Goal: Find specific page/section: Find specific page/section

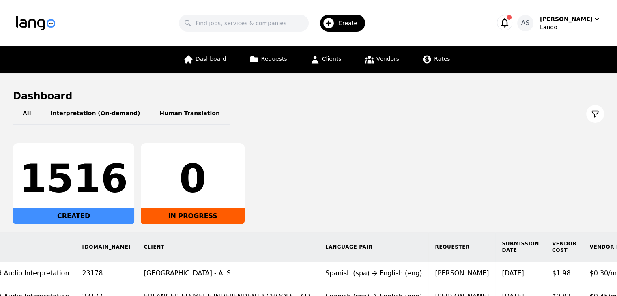
click at [373, 60] on link "Vendors" at bounding box center [382, 59] width 45 height 27
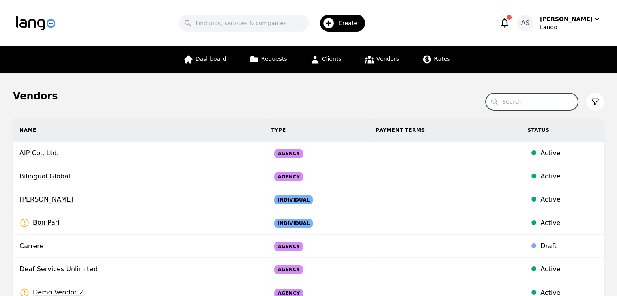
click at [510, 102] on input "Search" at bounding box center [532, 101] width 93 height 17
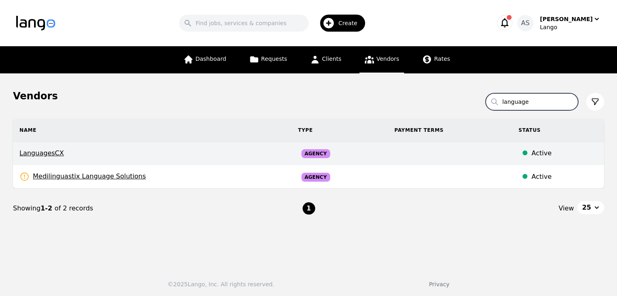
type input "language"
click at [41, 151] on span "LanguagesCX" at bounding box center [152, 154] width 266 height 10
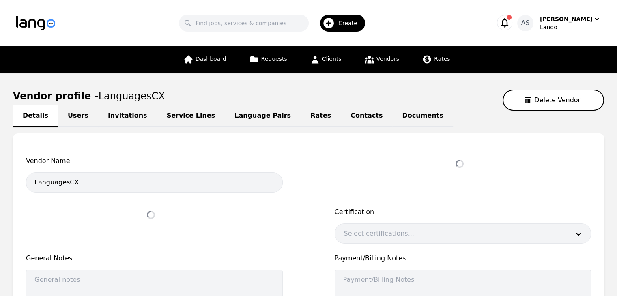
select select "active"
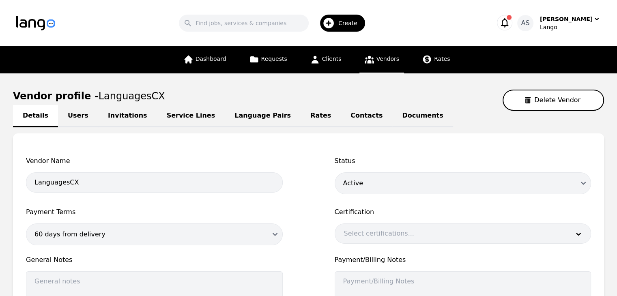
click at [229, 114] on link "Language Pairs" at bounding box center [263, 116] width 76 height 22
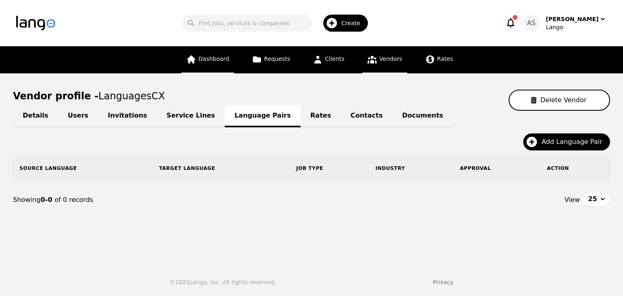
click at [226, 60] on span "Dashboard" at bounding box center [213, 59] width 31 height 6
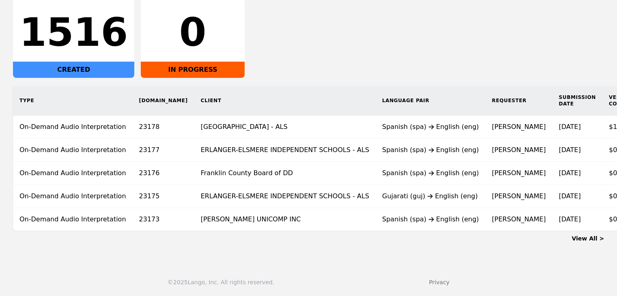
scroll to position [0, 64]
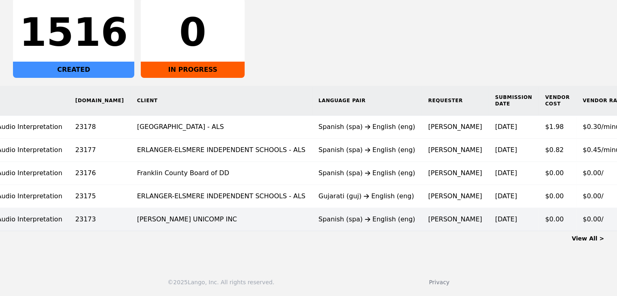
click at [319, 215] on div "Spanish (spa) English (eng)" at bounding box center [367, 220] width 97 height 10
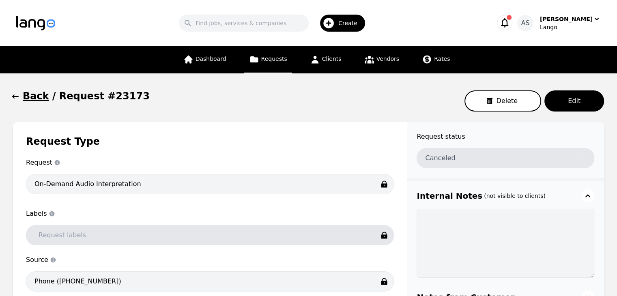
click at [17, 95] on icon "button" at bounding box center [15, 97] width 8 height 8
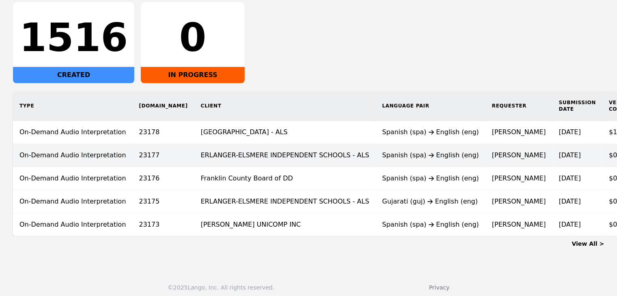
scroll to position [152, 0]
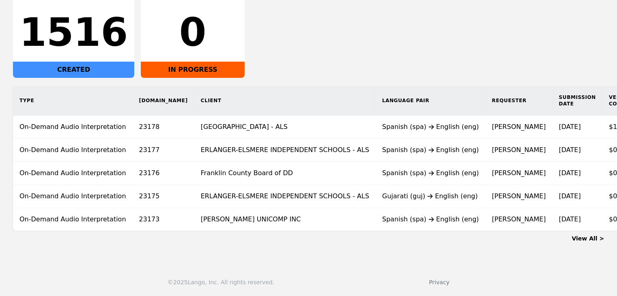
click at [594, 237] on link "View All >" at bounding box center [588, 238] width 32 height 6
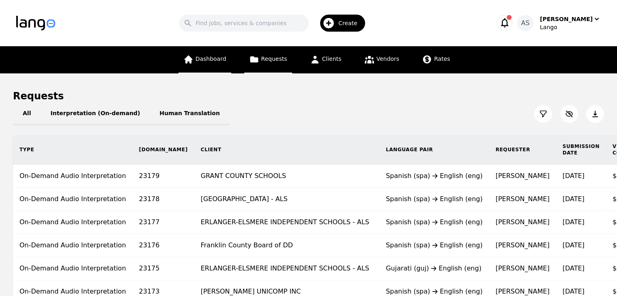
click at [203, 62] on span "Dashboard" at bounding box center [211, 59] width 31 height 6
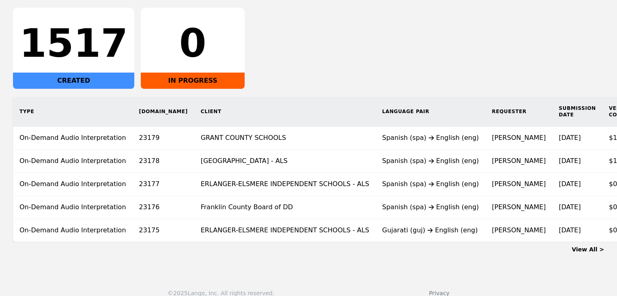
scroll to position [152, 0]
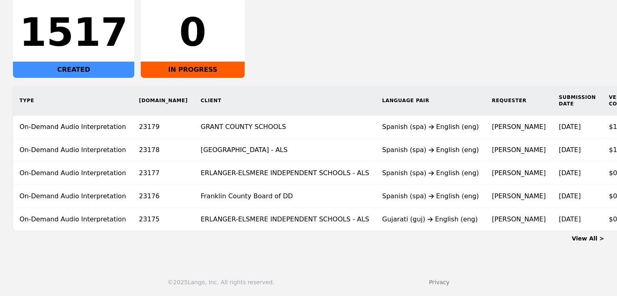
click at [596, 238] on link "View All >" at bounding box center [588, 238] width 32 height 6
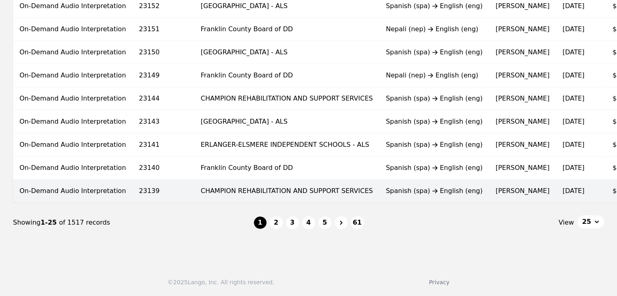
scroll to position [543, 0]
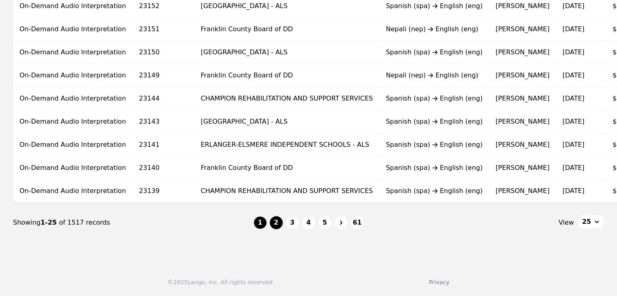
click at [279, 220] on button "2" at bounding box center [276, 222] width 13 height 13
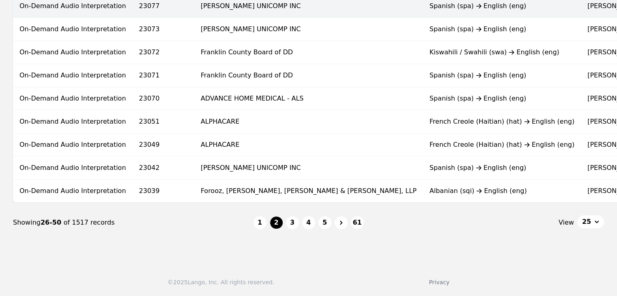
scroll to position [543, 0]
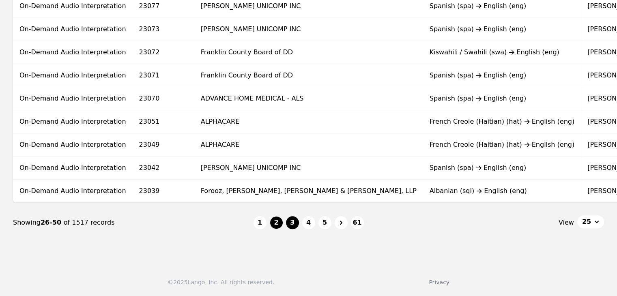
click at [294, 228] on button "3" at bounding box center [292, 222] width 13 height 13
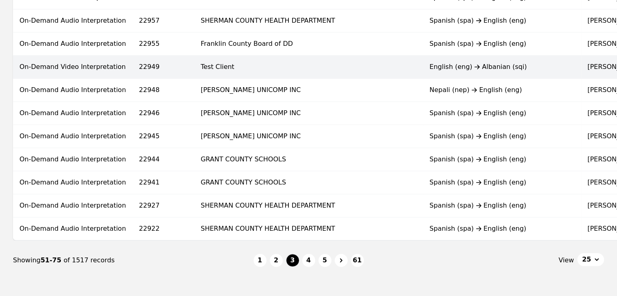
scroll to position [528, 0]
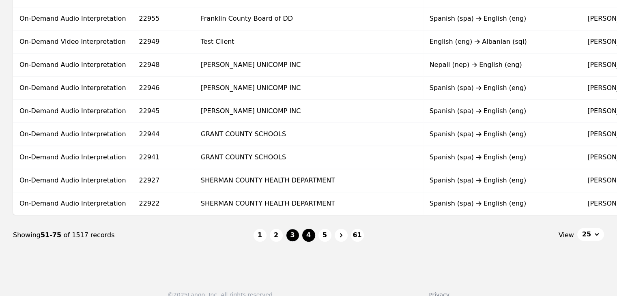
click at [308, 241] on button "4" at bounding box center [308, 235] width 13 height 13
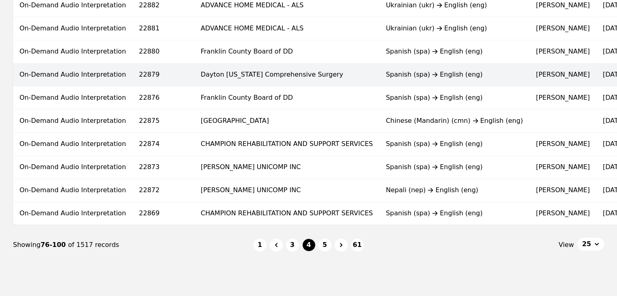
scroll to position [528, 0]
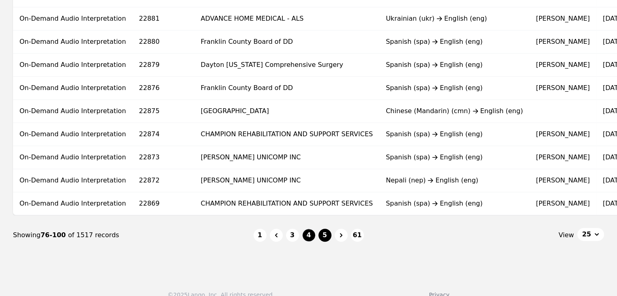
click at [324, 236] on button "5" at bounding box center [325, 235] width 13 height 13
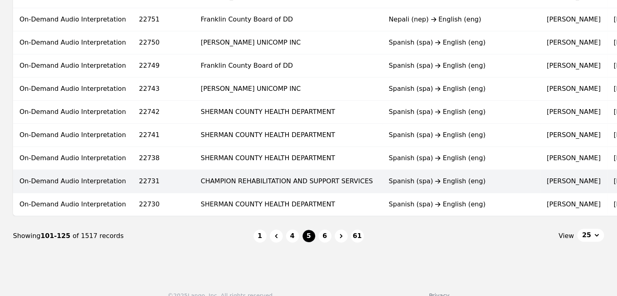
scroll to position [543, 0]
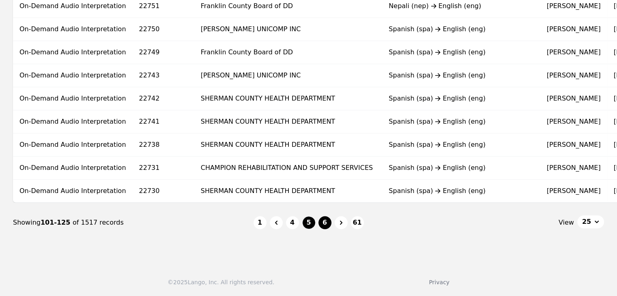
click at [326, 222] on button "6" at bounding box center [325, 222] width 13 height 13
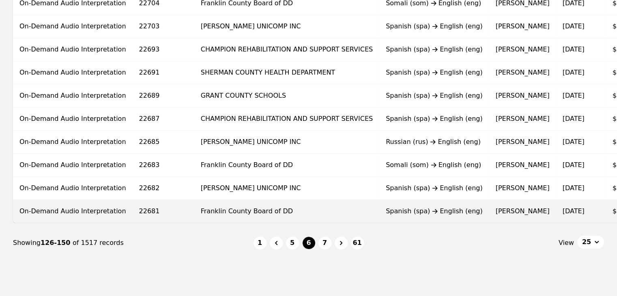
scroll to position [528, 0]
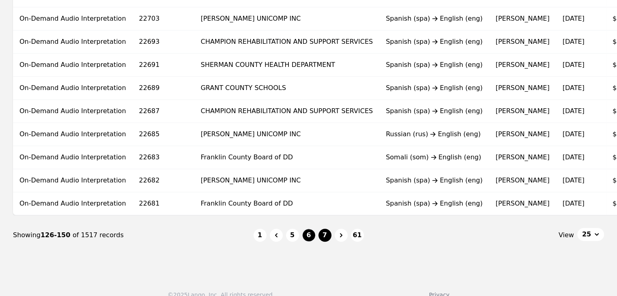
click at [328, 237] on button "7" at bounding box center [325, 235] width 13 height 13
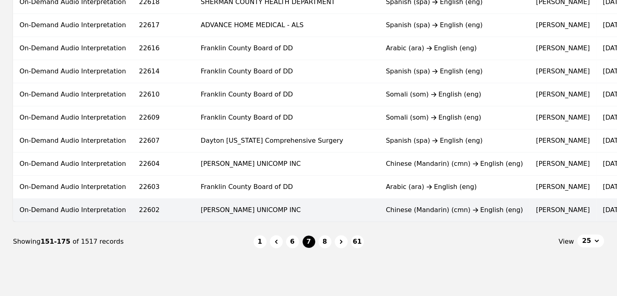
scroll to position [543, 0]
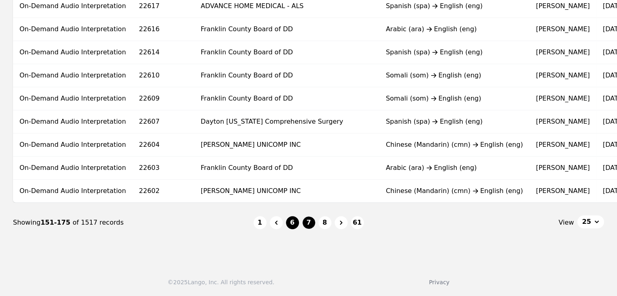
click at [291, 227] on button "6" at bounding box center [292, 222] width 13 height 13
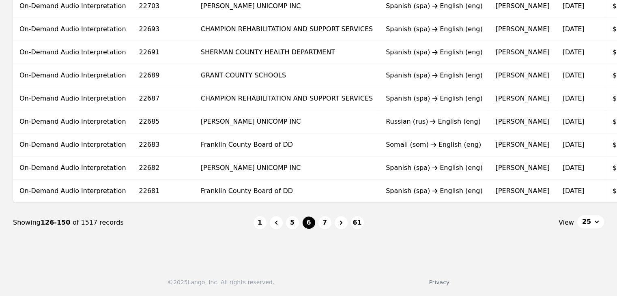
scroll to position [543, 0]
click at [295, 222] on button "5" at bounding box center [292, 222] width 13 height 13
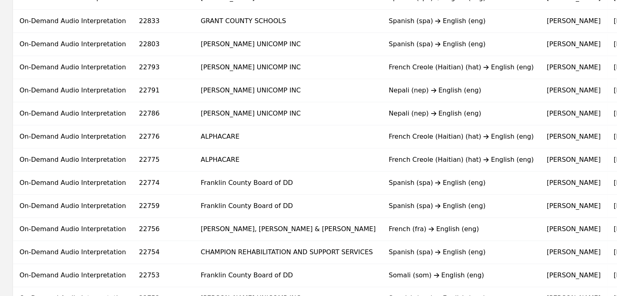
scroll to position [543, 0]
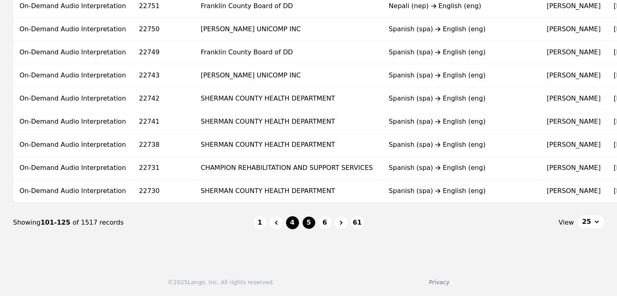
click at [289, 222] on button "4" at bounding box center [292, 222] width 13 height 13
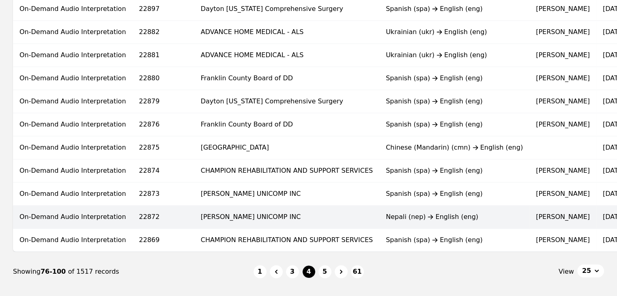
scroll to position [543, 0]
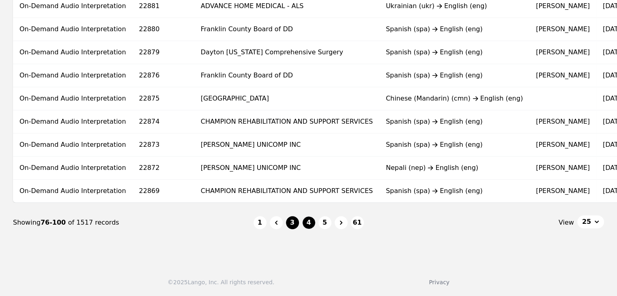
click at [288, 222] on button "3" at bounding box center [292, 222] width 13 height 13
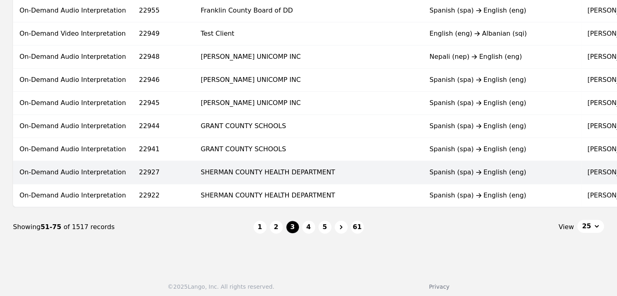
scroll to position [543, 0]
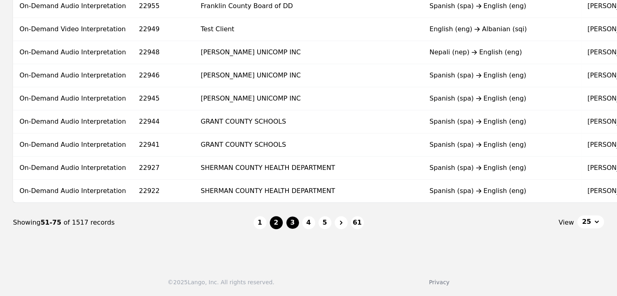
click at [271, 220] on button "2" at bounding box center [276, 222] width 13 height 13
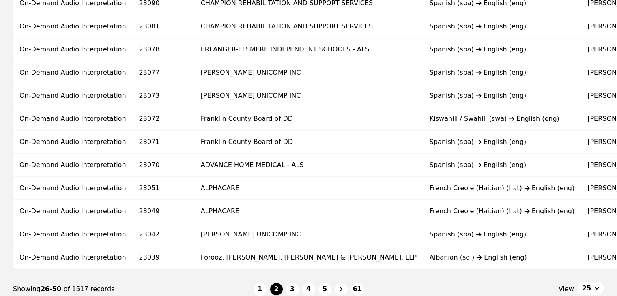
scroll to position [543, 0]
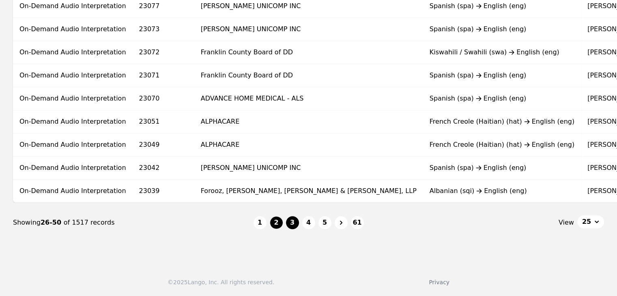
click at [291, 220] on button "3" at bounding box center [292, 222] width 13 height 13
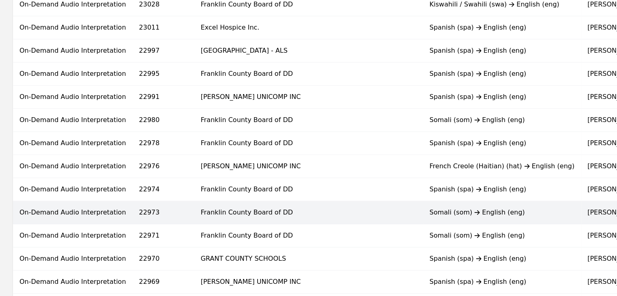
scroll to position [122, 0]
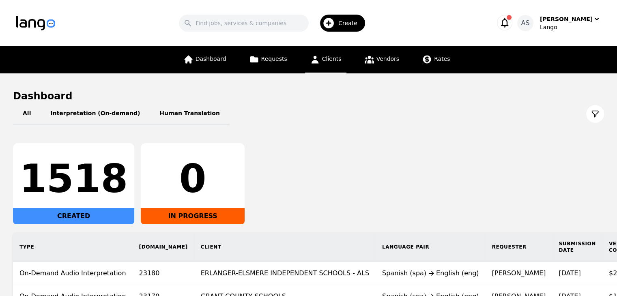
click at [338, 63] on link "Clients" at bounding box center [325, 59] width 41 height 27
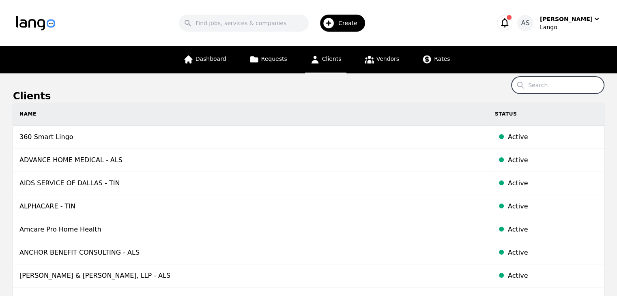
click at [572, 91] on input "Search" at bounding box center [558, 85] width 93 height 17
type input "santa"
